Goal: Task Accomplishment & Management: Use online tool/utility

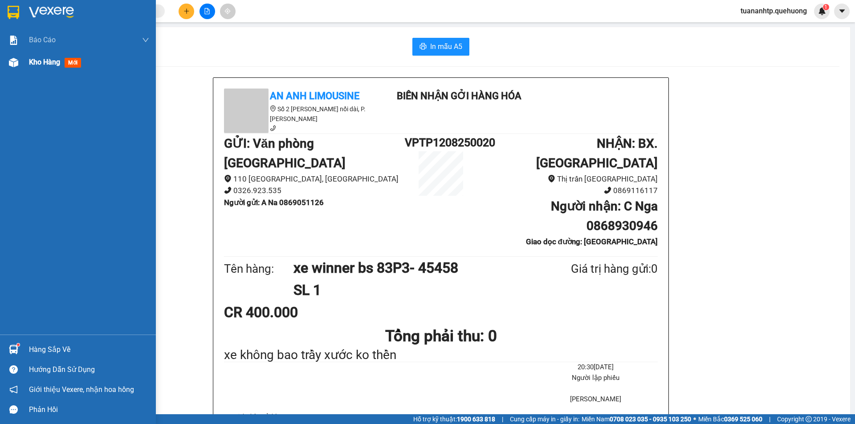
click at [57, 61] on span "Kho hàng" at bounding box center [44, 62] width 31 height 8
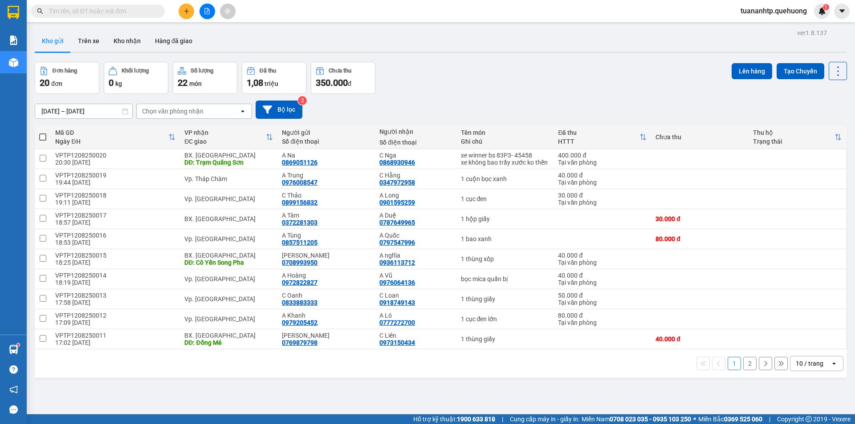
click at [44, 137] on span at bounding box center [42, 137] width 7 height 7
click at [43, 133] on input "checkbox" at bounding box center [43, 133] width 0 height 0
checkbox input "true"
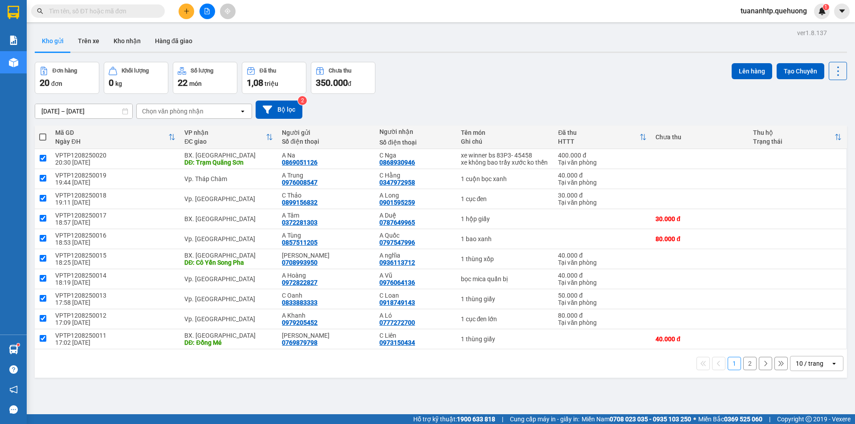
checkbox input "true"
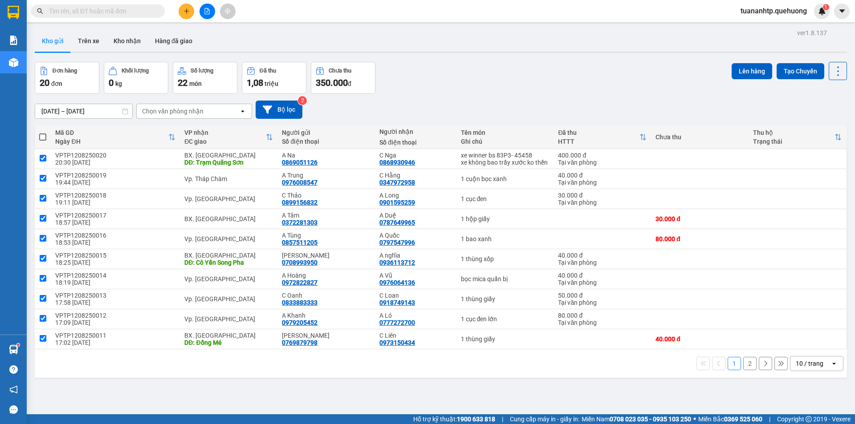
checkbox input "true"
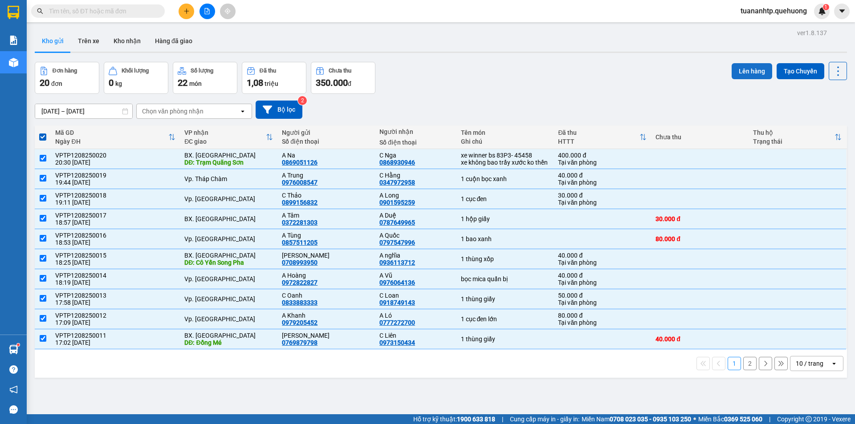
click at [749, 78] on button "Lên hàng" at bounding box center [751, 71] width 41 height 16
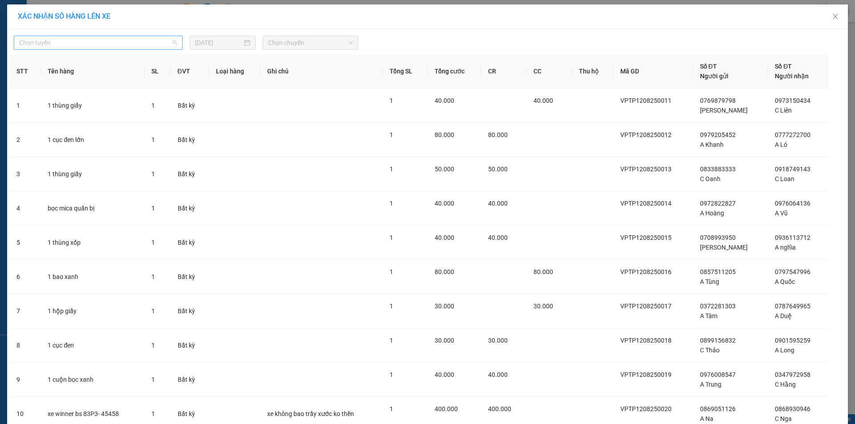
click at [87, 43] on span "Chọn tuyến" at bounding box center [98, 42] width 158 height 13
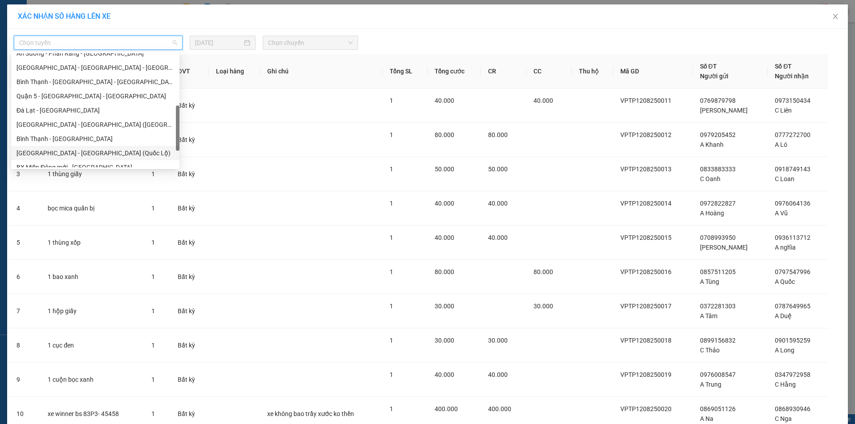
scroll to position [242, 0]
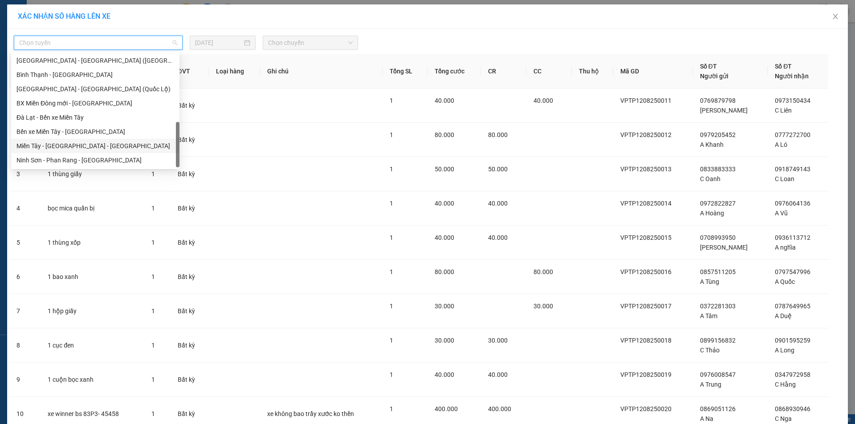
click at [81, 148] on div "Miền Tây - [GEOGRAPHIC_DATA] - [GEOGRAPHIC_DATA]" at bounding box center [95, 146] width 158 height 10
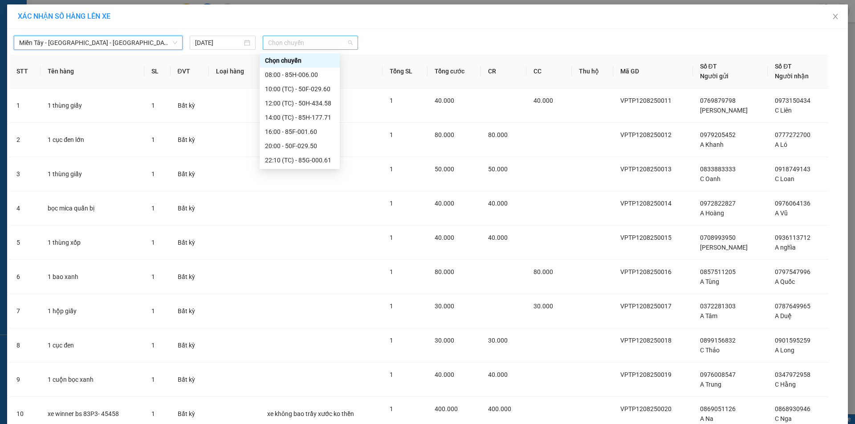
click at [293, 44] on span "Chọn chuyến" at bounding box center [310, 42] width 85 height 13
click at [315, 132] on div "23:07 (TC) - 50F-021.61" at bounding box center [299, 132] width 69 height 10
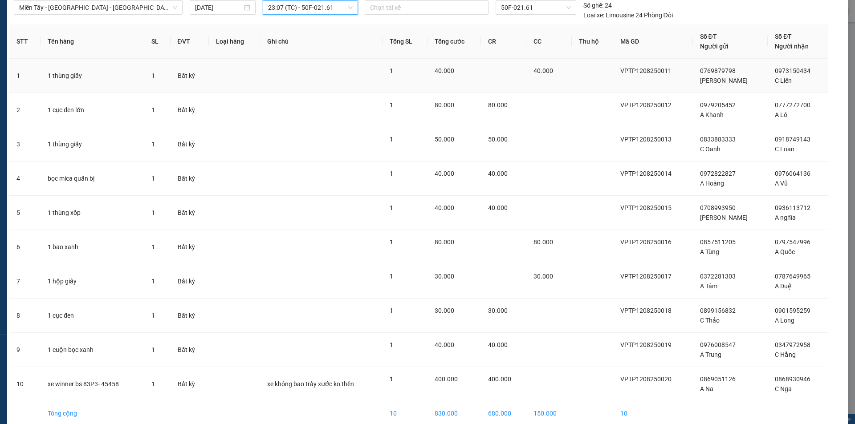
scroll to position [77, 0]
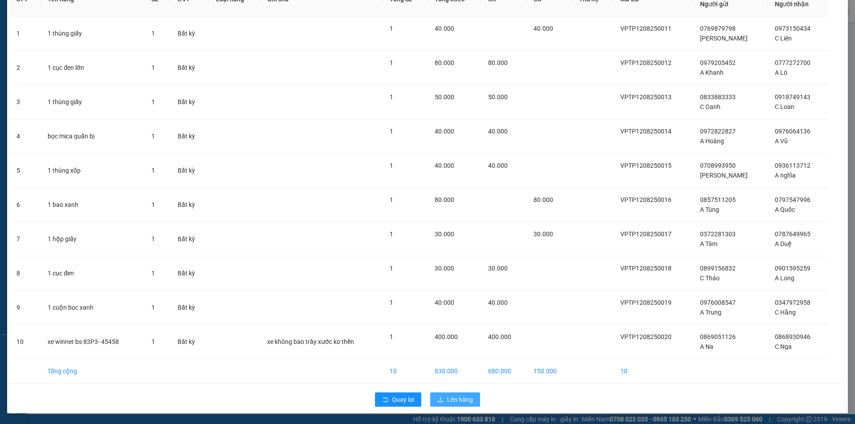
click at [450, 403] on span "Lên hàng" at bounding box center [460, 400] width 26 height 10
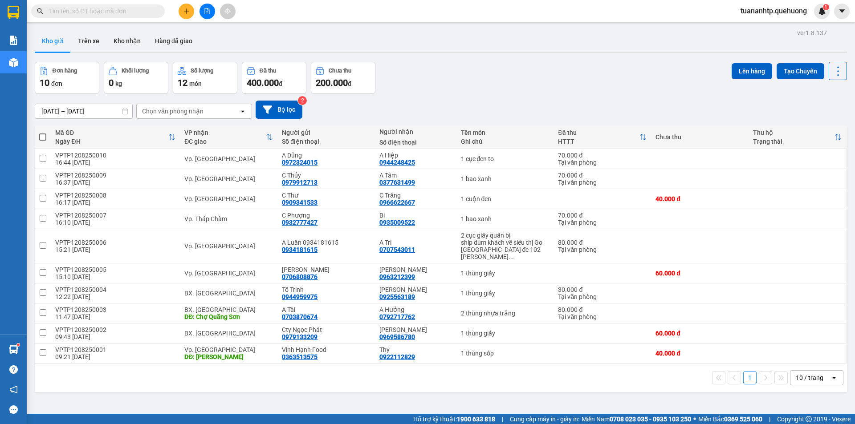
click at [42, 137] on span at bounding box center [42, 137] width 7 height 7
click at [43, 133] on input "checkbox" at bounding box center [43, 133] width 0 height 0
checkbox input "true"
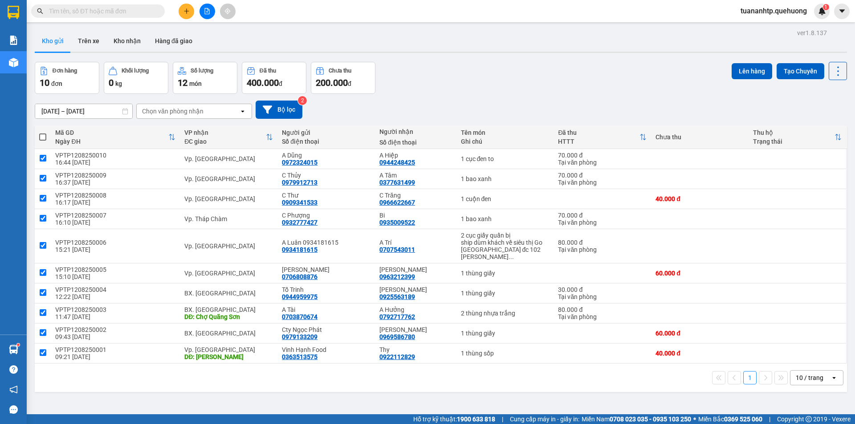
checkbox input "true"
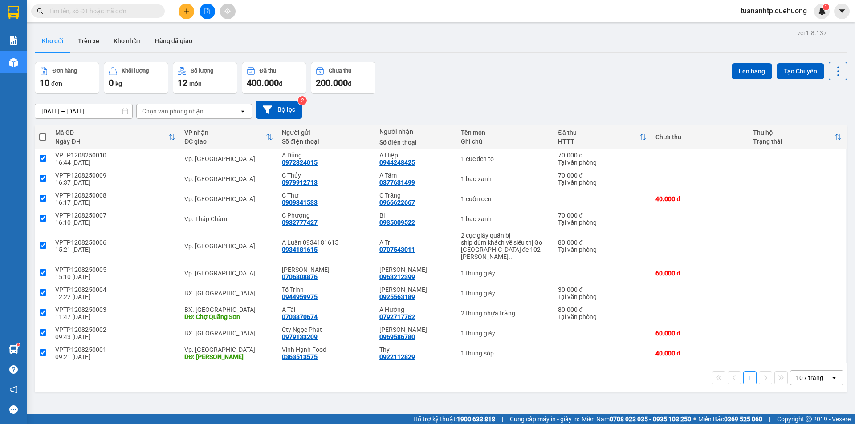
checkbox input "true"
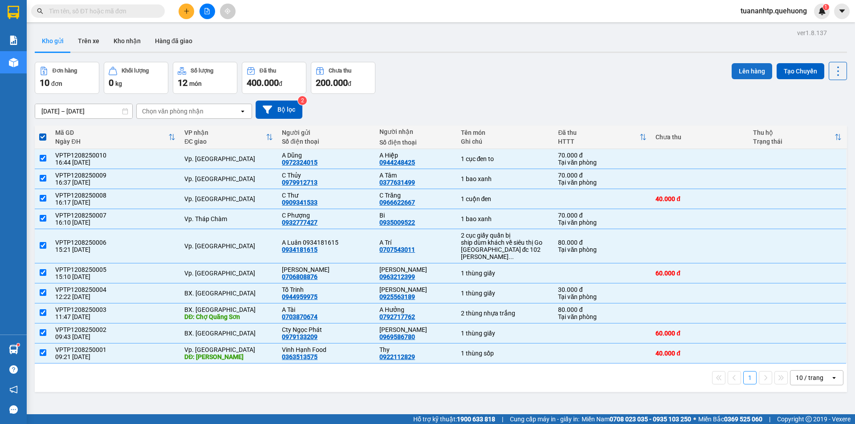
click at [737, 78] on button "Lên hàng" at bounding box center [751, 71] width 41 height 16
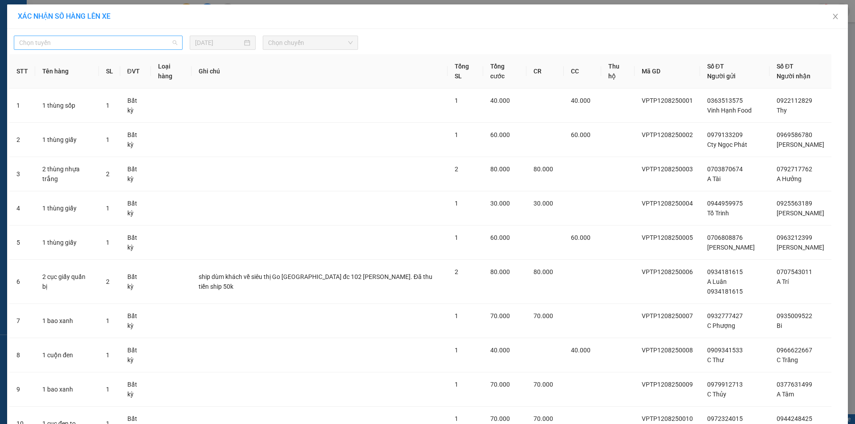
click at [143, 38] on span "Chọn tuyến" at bounding box center [98, 42] width 158 height 13
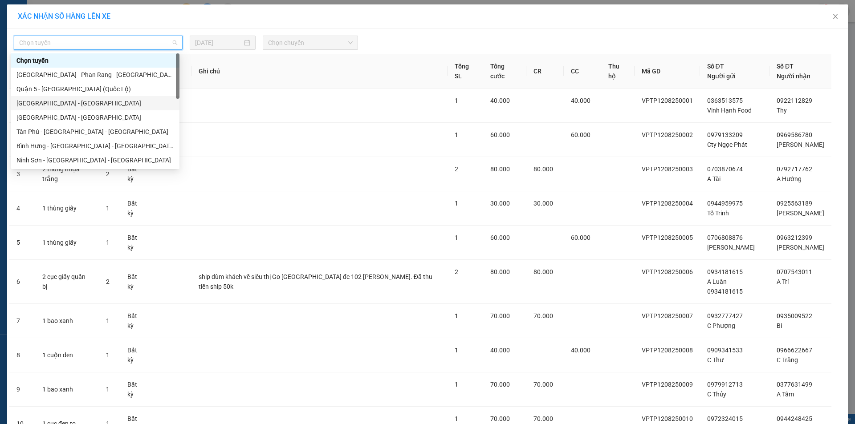
scroll to position [242, 0]
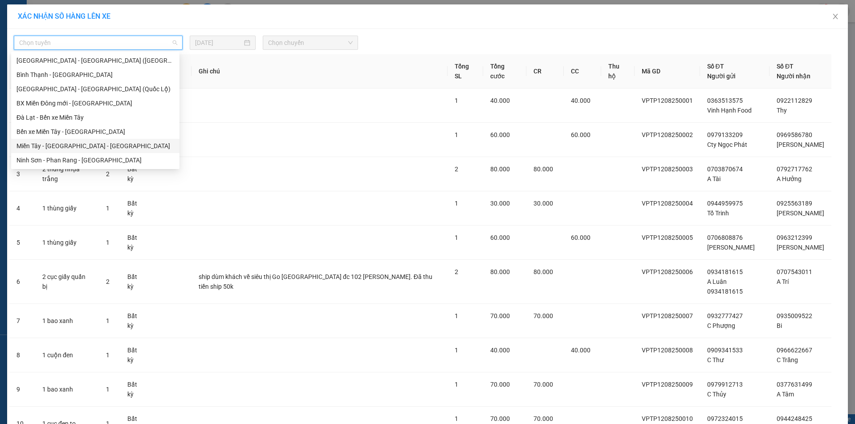
click at [81, 145] on div "Miền Tây - [GEOGRAPHIC_DATA] - [GEOGRAPHIC_DATA]" at bounding box center [95, 146] width 158 height 10
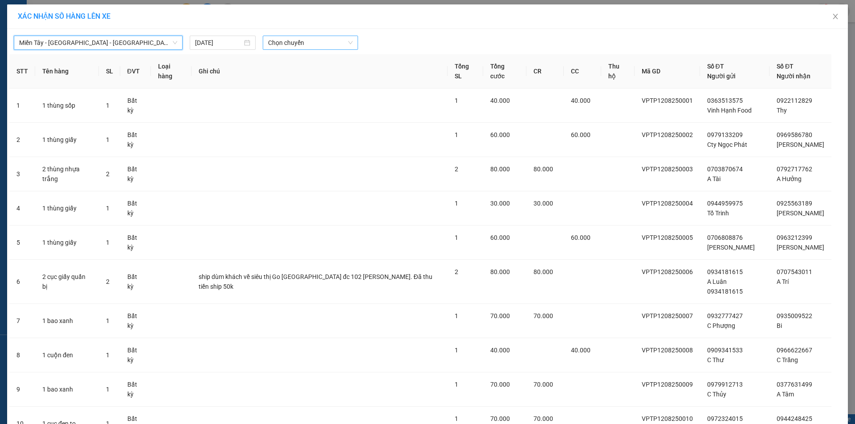
click at [288, 44] on span "Chọn chuyến" at bounding box center [310, 42] width 85 height 13
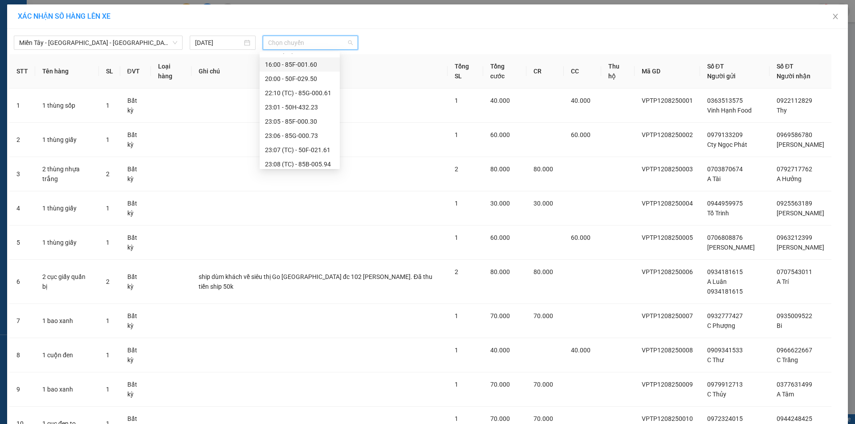
scroll to position [85, 0]
click at [313, 130] on div "23:07 (TC) - 50F-021.61" at bounding box center [299, 132] width 69 height 10
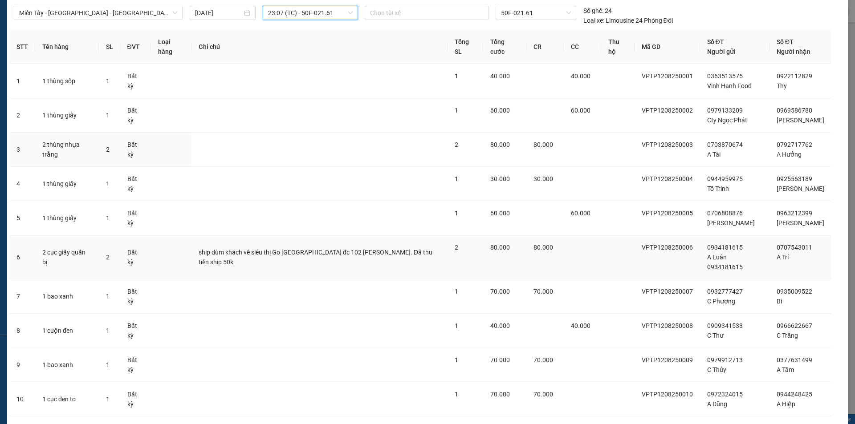
scroll to position [77, 0]
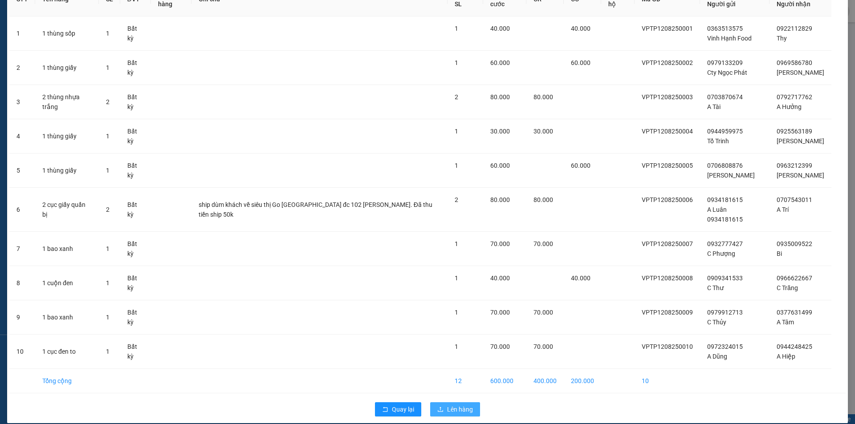
click at [451, 405] on span "Lên hàng" at bounding box center [460, 410] width 26 height 10
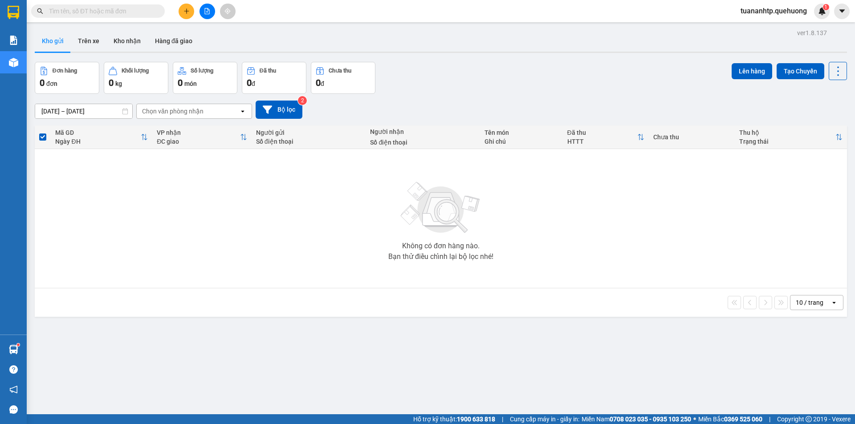
click at [141, 190] on div "Không có đơn hàng nào. Bạn thử điều chỉnh lại bộ lọc nhé!" at bounding box center [440, 219] width 803 height 134
click at [155, 41] on button "Hàng đã giao" at bounding box center [174, 40] width 52 height 21
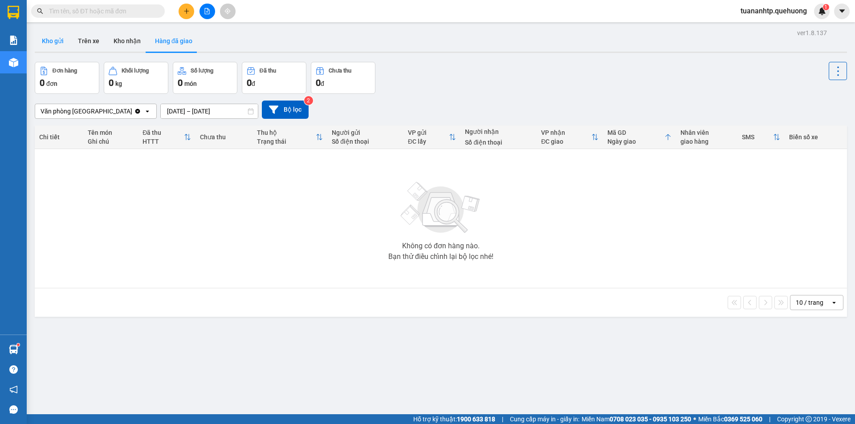
click at [58, 45] on button "Kho gửi" at bounding box center [53, 40] width 36 height 21
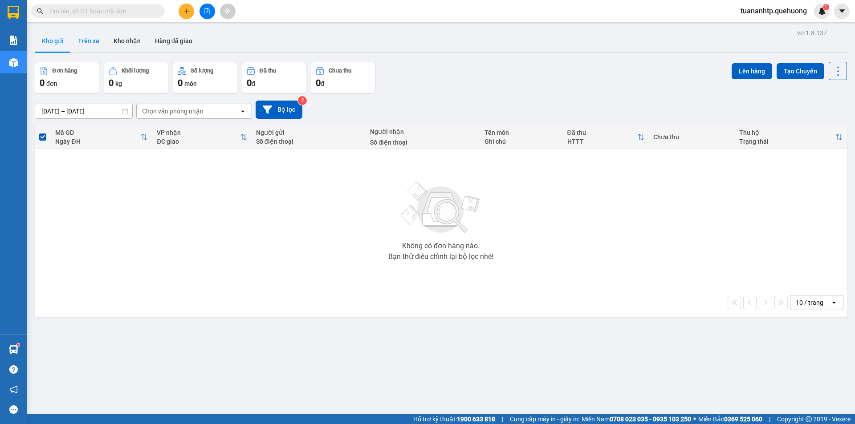
click at [85, 41] on button "Trên xe" at bounding box center [89, 40] width 36 height 21
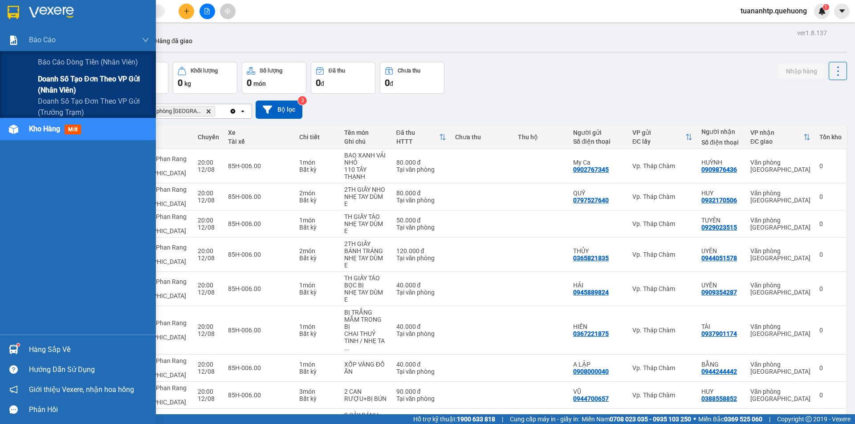
click at [68, 77] on span "Doanh số tạo đơn theo VP gửi (nhân viên)" at bounding box center [93, 84] width 111 height 22
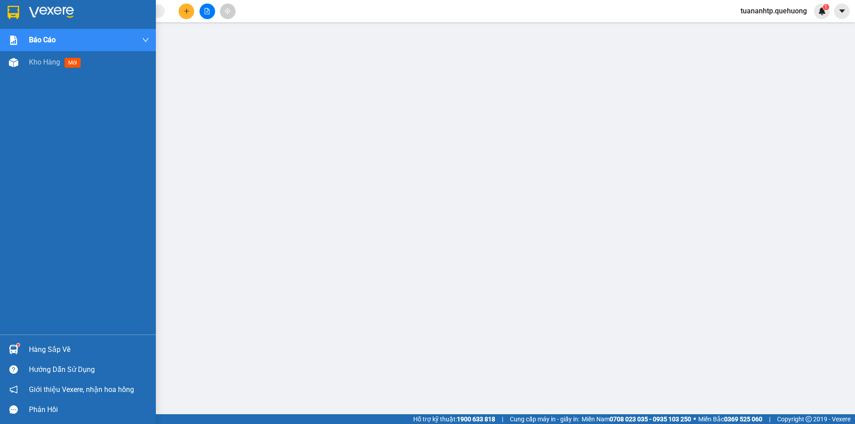
click at [53, 351] on div "Hàng sắp về" at bounding box center [89, 349] width 120 height 13
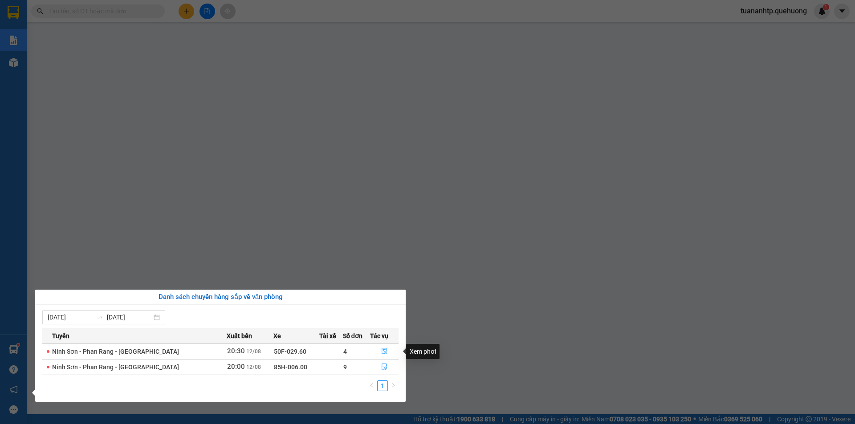
click at [385, 353] on icon "file-done" at bounding box center [384, 351] width 6 height 6
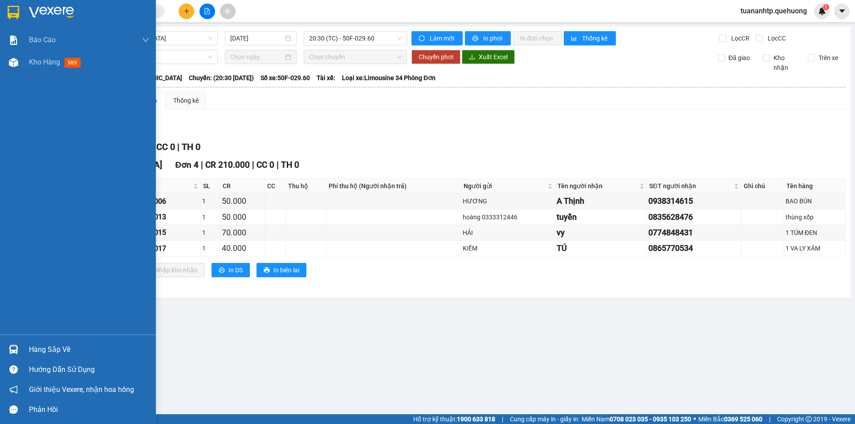
click at [50, 352] on div "Hàng sắp về" at bounding box center [89, 349] width 120 height 13
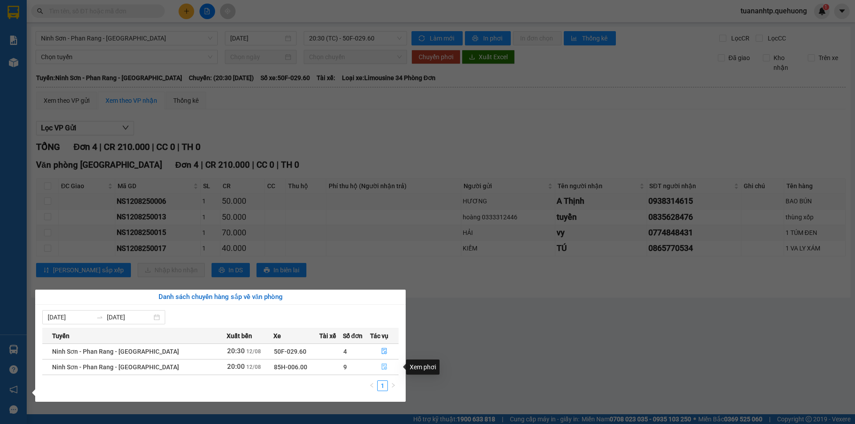
click at [383, 366] on icon "file-done" at bounding box center [384, 367] width 6 height 6
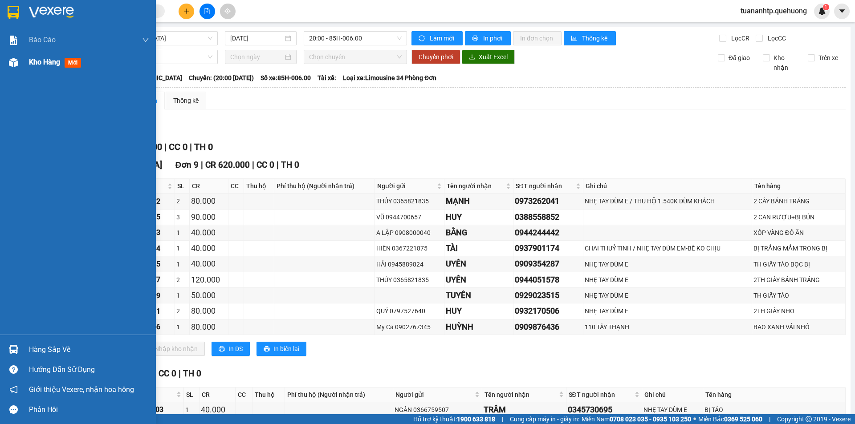
click at [49, 67] on div "Kho hàng mới" at bounding box center [57, 62] width 56 height 11
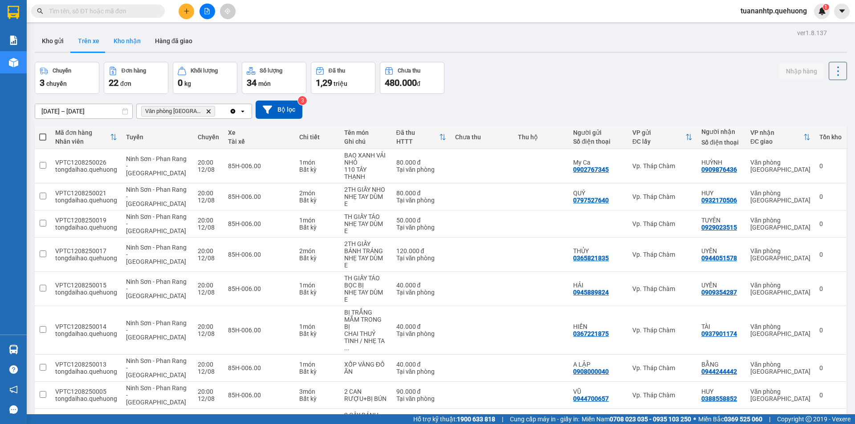
click at [125, 43] on button "Kho nhận" at bounding box center [126, 40] width 41 height 21
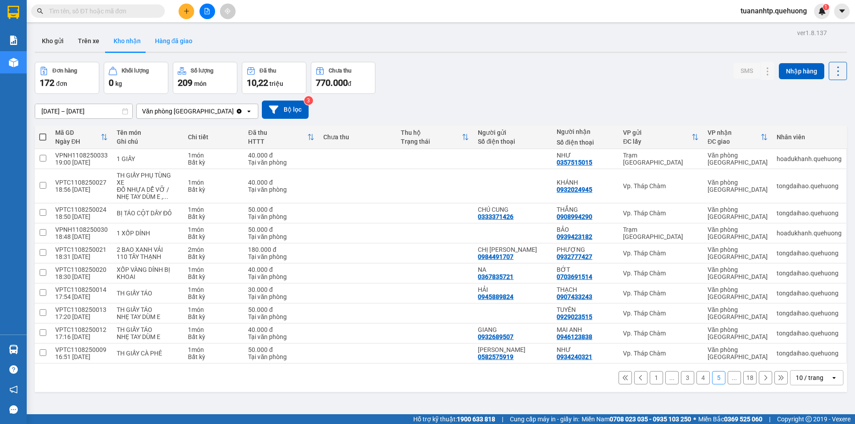
click at [173, 43] on button "Hàng đã giao" at bounding box center [174, 40] width 52 height 21
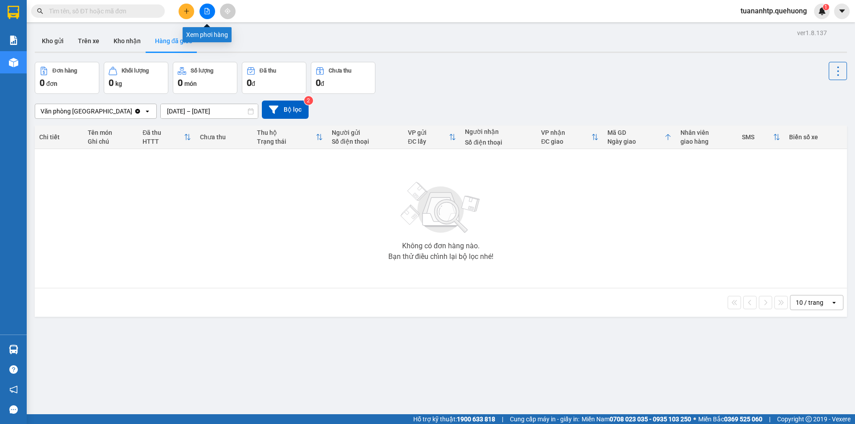
click at [207, 16] on button at bounding box center [207, 12] width 16 height 16
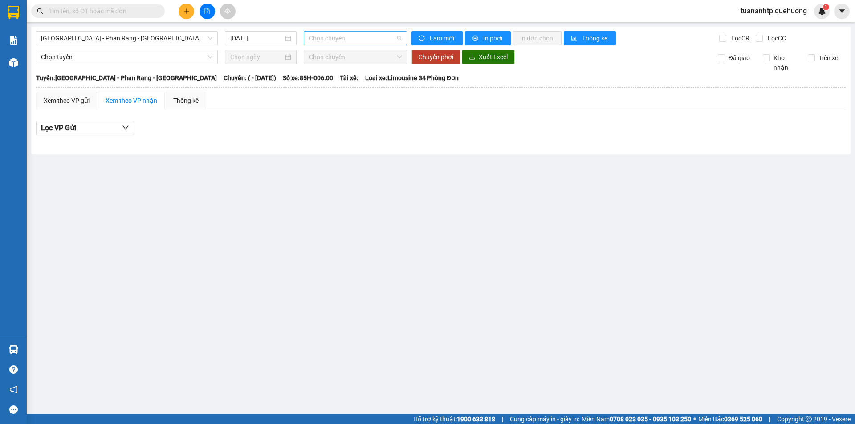
click at [326, 38] on span "Chọn chuyến" at bounding box center [355, 38] width 93 height 13
click at [90, 101] on div "Xem theo VP gửi" at bounding box center [66, 101] width 61 height 18
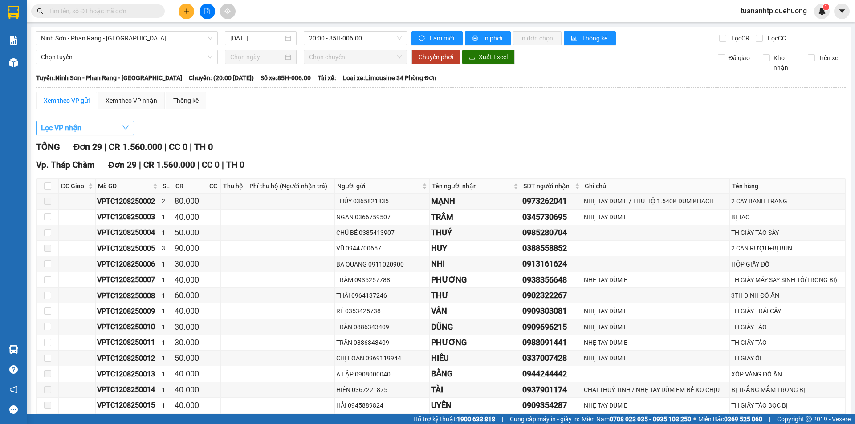
click at [77, 127] on span "Lọc VP nhận" at bounding box center [61, 127] width 41 height 11
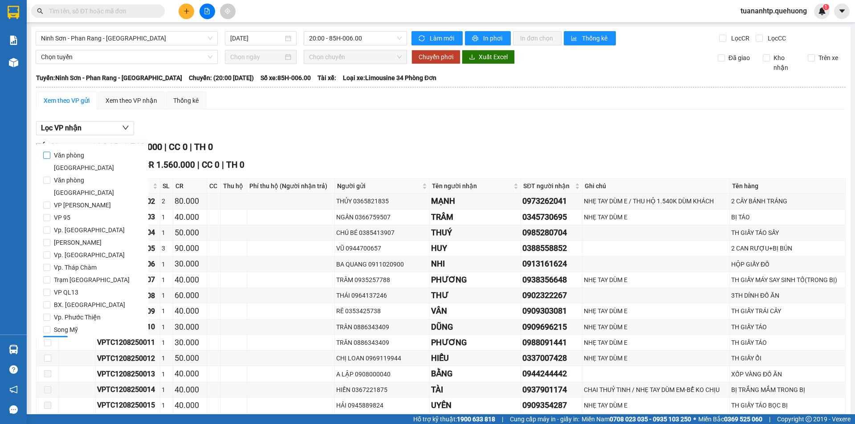
click at [90, 155] on span "Văn phòng [GEOGRAPHIC_DATA]" at bounding box center [95, 161] width 91 height 25
click at [50, 155] on input "Văn phòng [GEOGRAPHIC_DATA]" at bounding box center [46, 155] width 7 height 7
checkbox input "true"
click at [52, 338] on span "Lọc" at bounding box center [55, 343] width 10 height 10
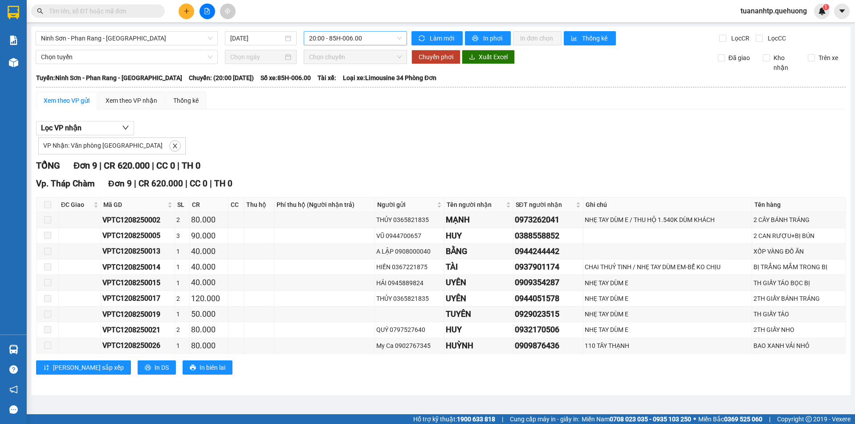
click at [367, 38] on span "20:00 - 85H-006.00" at bounding box center [355, 38] width 93 height 13
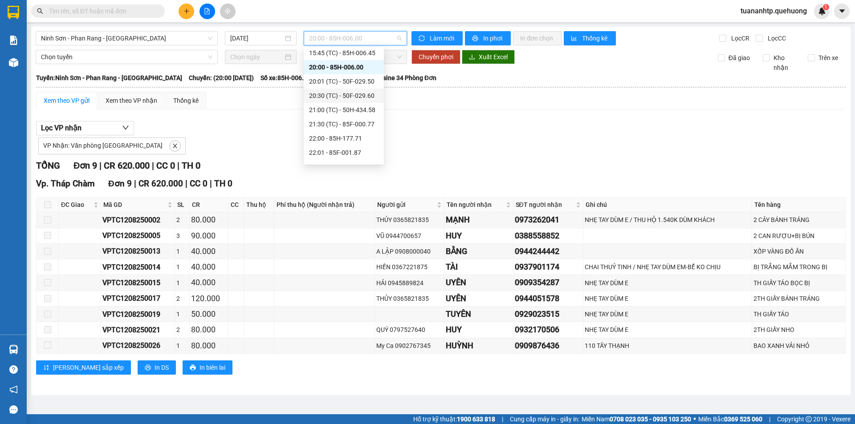
scroll to position [85, 0]
click at [357, 178] on div "Vp. Tháp Chàm Đơn 9 | CR 620.000 | CC 0 | TH 0" at bounding box center [440, 183] width 809 height 13
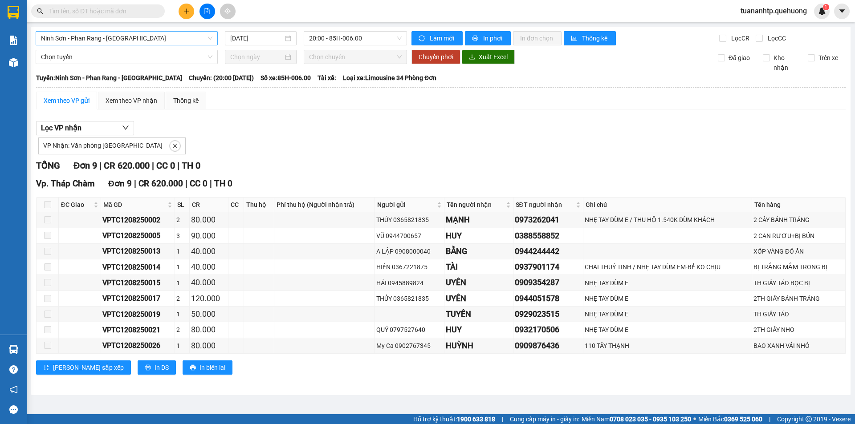
click at [175, 42] on span "Ninh Sơn - Phan Rang - [GEOGRAPHIC_DATA]" at bounding box center [126, 38] width 171 height 13
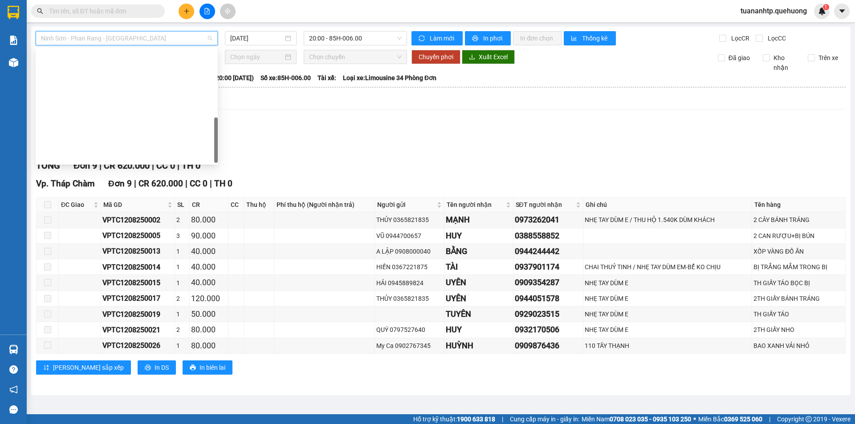
scroll to position [235, 0]
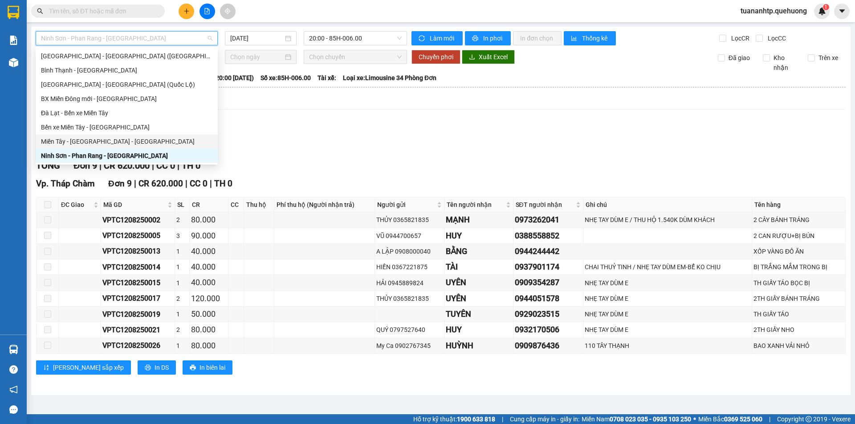
click at [82, 143] on div "Miền Tây - [GEOGRAPHIC_DATA] - [GEOGRAPHIC_DATA]" at bounding box center [126, 142] width 171 height 10
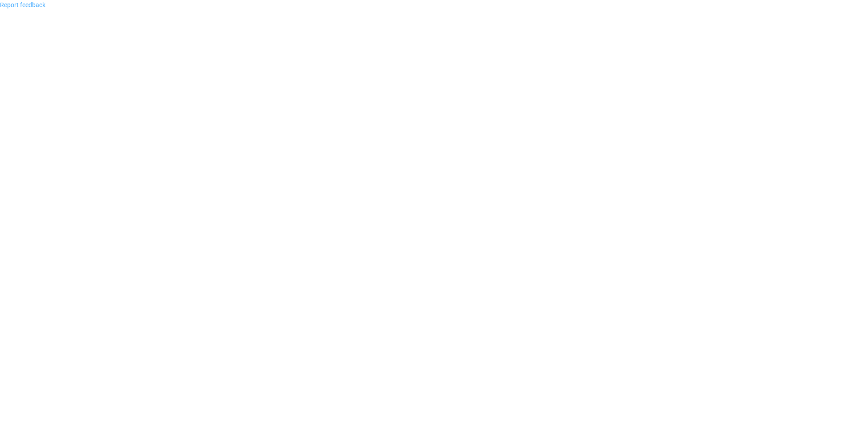
click at [25, 6] on link "Report feedback" at bounding box center [22, 4] width 45 height 7
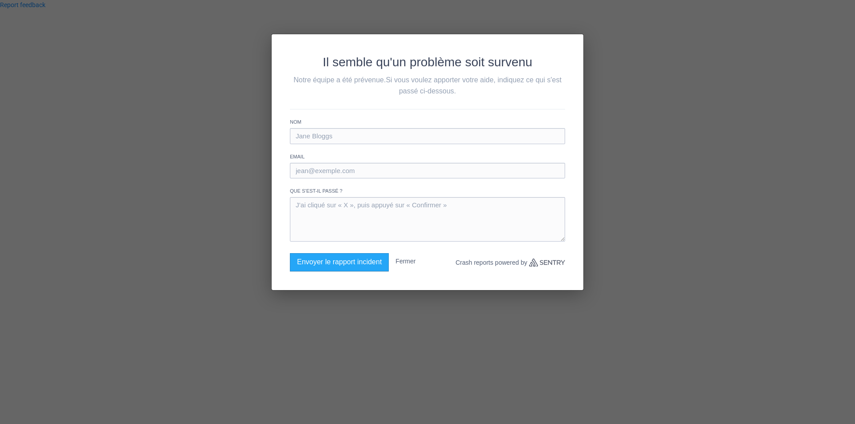
drag, startPoint x: 649, startPoint y: 147, endPoint x: 163, endPoint y: 406, distance: 550.6
click at [158, 406] on div "Il semble qu'un problème soit survenu Notre équipe a été prévenue. Si vous voul…" at bounding box center [427, 212] width 855 height 424
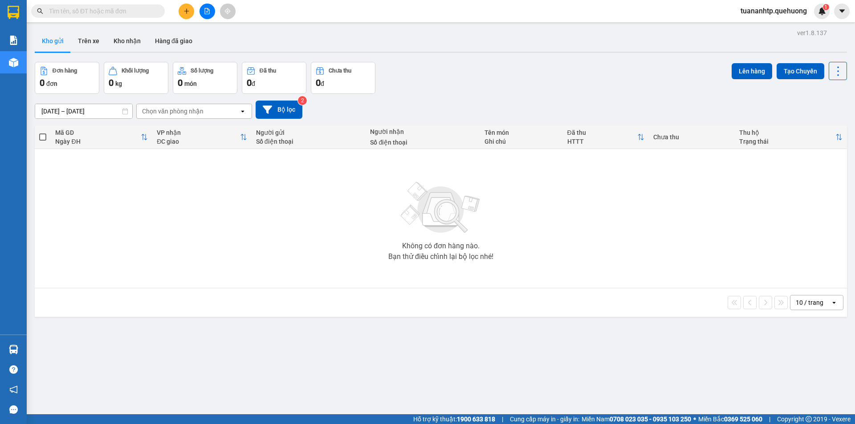
click at [177, 111] on div "Chọn văn phòng nhận" at bounding box center [172, 111] width 61 height 9
click at [93, 44] on button "Trên xe" at bounding box center [89, 40] width 36 height 21
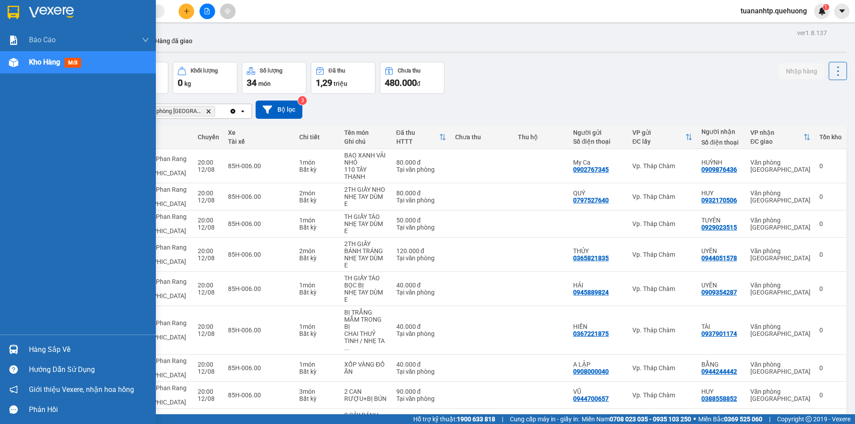
click at [60, 65] on span "Kho hàng" at bounding box center [44, 62] width 31 height 8
click at [46, 61] on span "Kho hàng" at bounding box center [44, 62] width 31 height 8
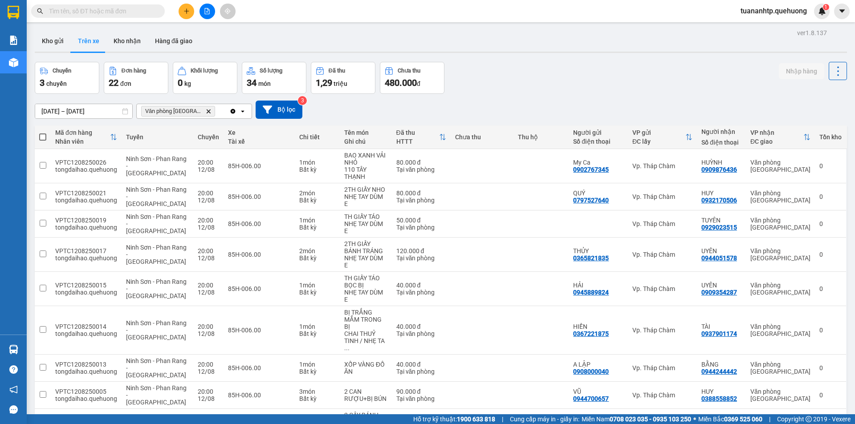
click at [389, 47] on div "Kho gửi Trên xe Kho nhận Hàng đã giao" at bounding box center [441, 42] width 812 height 24
click at [208, 16] on button at bounding box center [207, 12] width 16 height 16
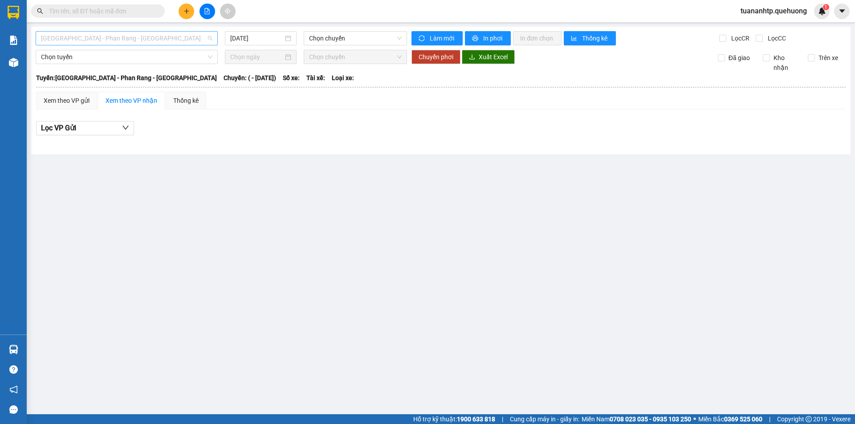
click at [117, 32] on span "[GEOGRAPHIC_DATA] - Phan Rang - [GEOGRAPHIC_DATA]" at bounding box center [126, 38] width 171 height 13
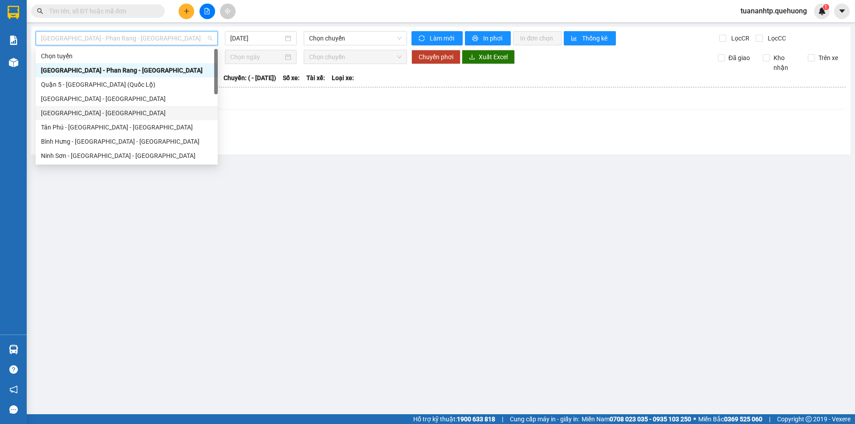
scroll to position [242, 0]
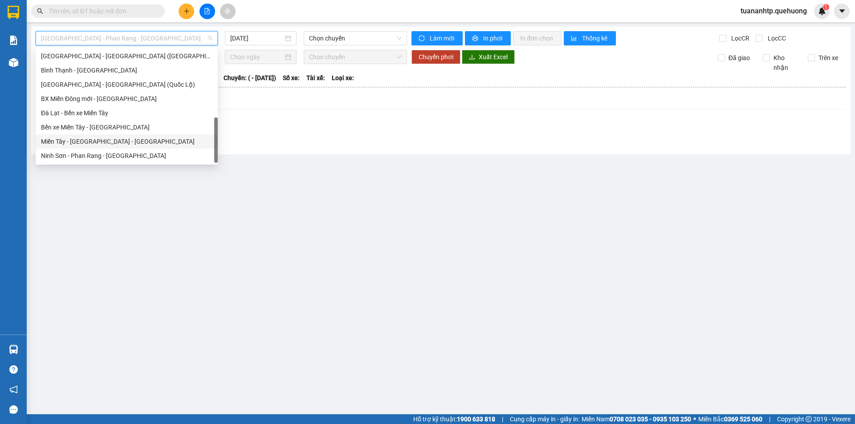
click at [93, 144] on div "Miền Tây - [GEOGRAPHIC_DATA] - [GEOGRAPHIC_DATA]" at bounding box center [126, 142] width 171 height 10
type input "[DATE]"
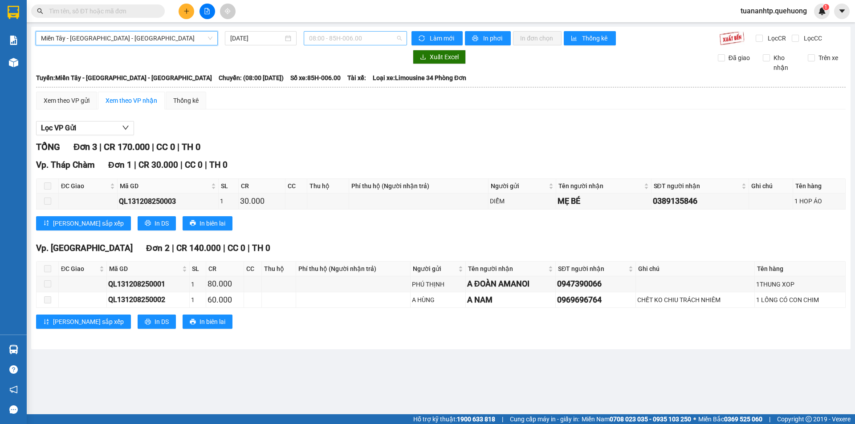
click at [349, 40] on span "08:00 - 85H-006.00" at bounding box center [355, 38] width 93 height 13
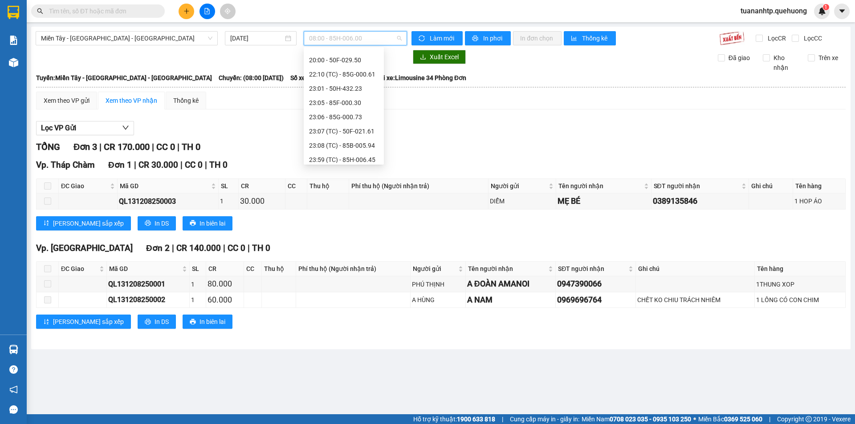
scroll to position [85, 0]
click at [365, 125] on div "23:07 (TC) - 50F-021.61" at bounding box center [343, 127] width 69 height 10
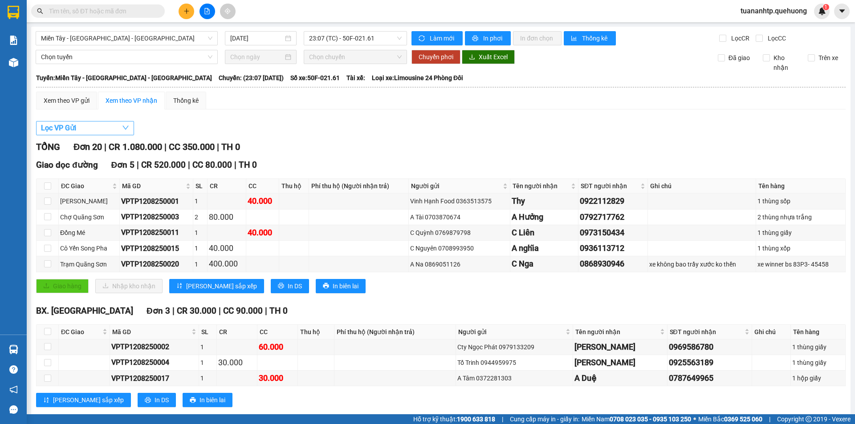
click at [115, 130] on button "Lọc VP Gửi" at bounding box center [85, 128] width 98 height 14
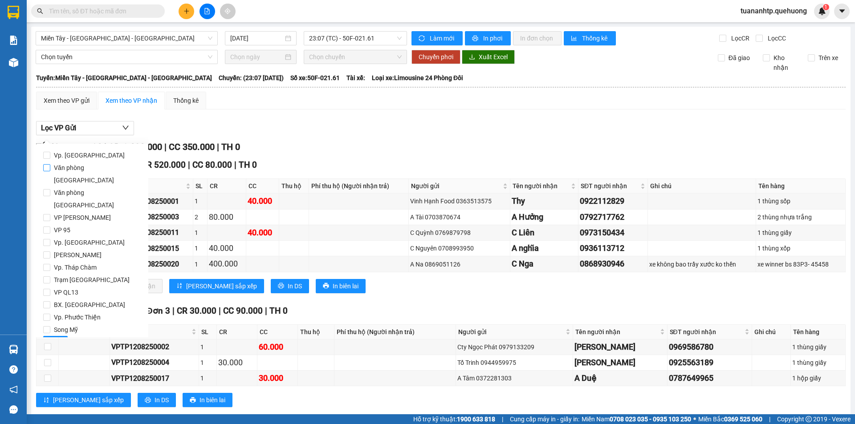
click at [80, 168] on span "Văn phòng [GEOGRAPHIC_DATA]" at bounding box center [95, 174] width 91 height 25
click at [50, 168] on input "Văn phòng [GEOGRAPHIC_DATA]" at bounding box center [46, 167] width 7 height 7
checkbox input "true"
click at [56, 338] on span "Lọc" at bounding box center [55, 343] width 10 height 10
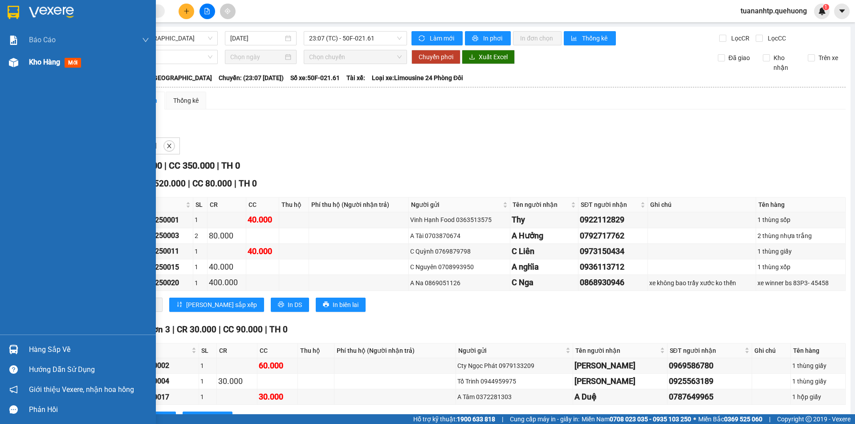
click at [45, 64] on span "Kho hàng" at bounding box center [44, 62] width 31 height 8
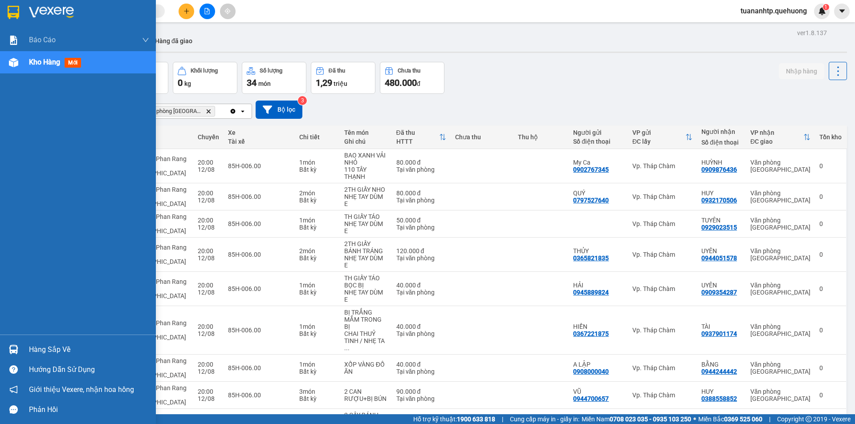
click at [54, 66] on span "Kho hàng" at bounding box center [44, 62] width 31 height 8
